Goal: Task Accomplishment & Management: Manage account settings

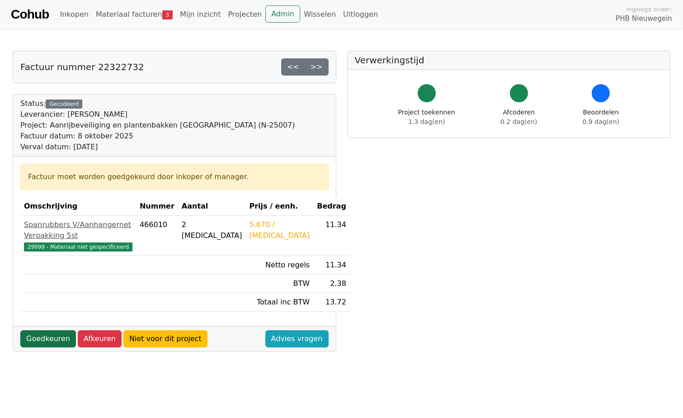
click at [48, 330] on link "Goedkeuren" at bounding box center [48, 338] width 56 height 17
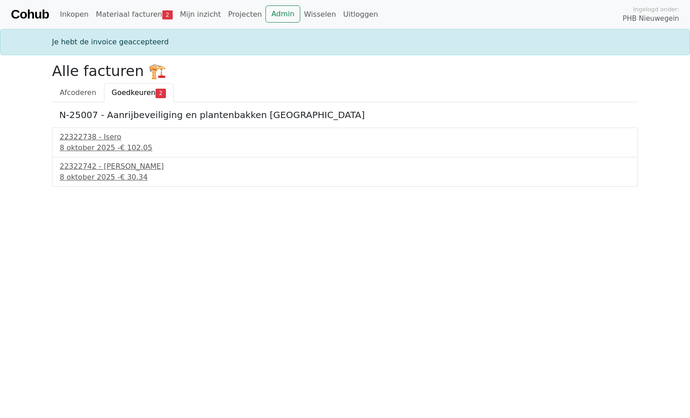
click at [127, 94] on span "Goedkeuren" at bounding box center [134, 92] width 44 height 9
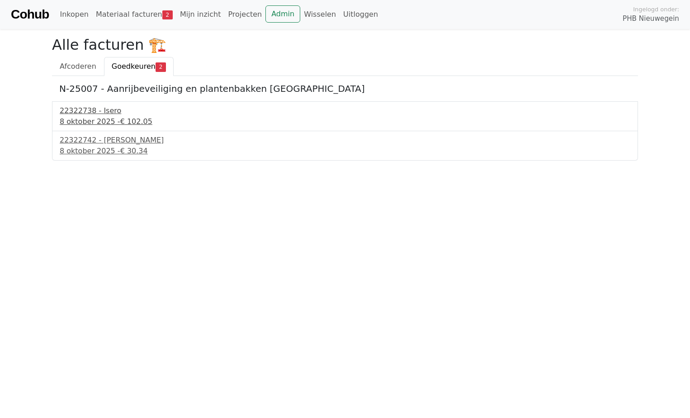
click at [74, 113] on div "22322738 - Isero" at bounding box center [345, 110] width 571 height 11
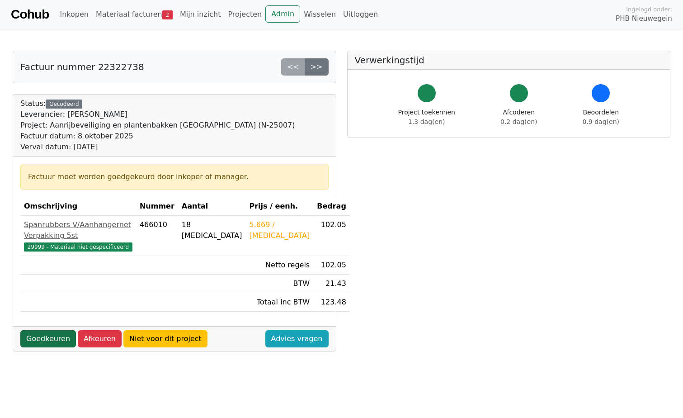
click at [45, 330] on link "Goedkeuren" at bounding box center [48, 338] width 56 height 17
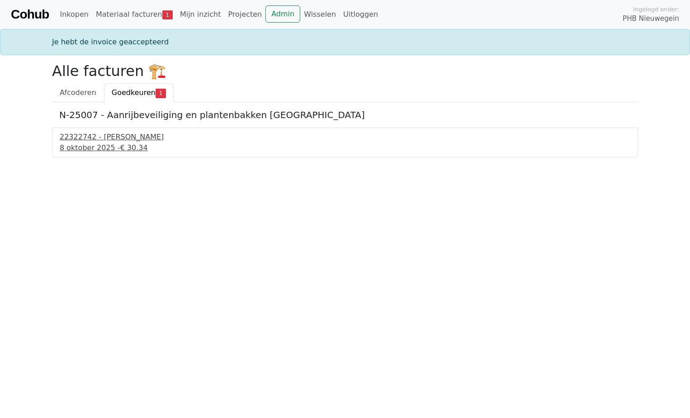
click at [83, 137] on div "22322742 - Isero" at bounding box center [345, 137] width 571 height 11
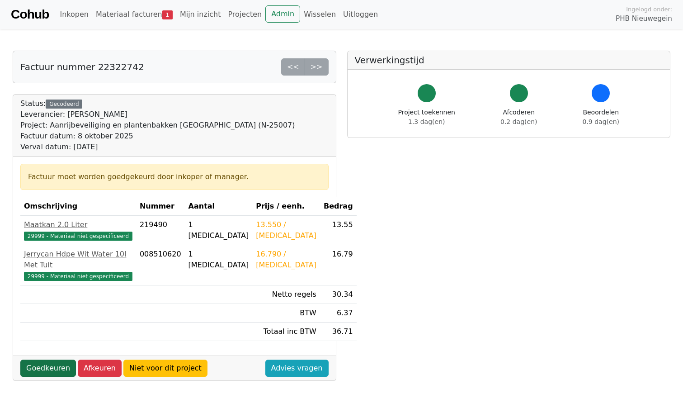
click at [43, 359] on link "Goedkeuren" at bounding box center [48, 367] width 56 height 17
